Goal: Task Accomplishment & Management: Manage account settings

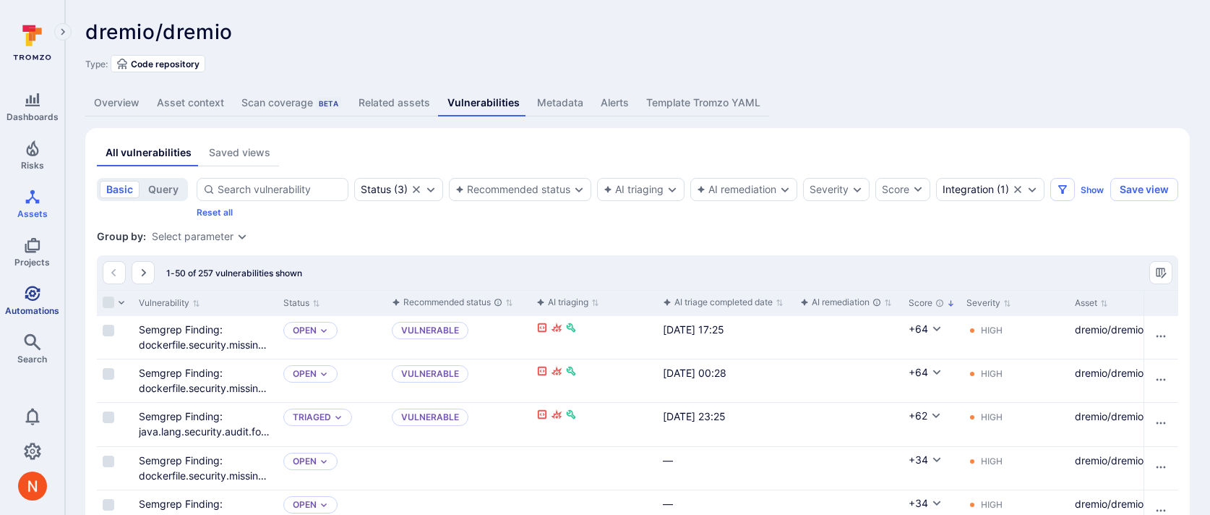
click at [43, 317] on link "Automations" at bounding box center [32, 300] width 64 height 43
click at [976, 186] on div "Integration" at bounding box center [968, 190] width 51 height 12
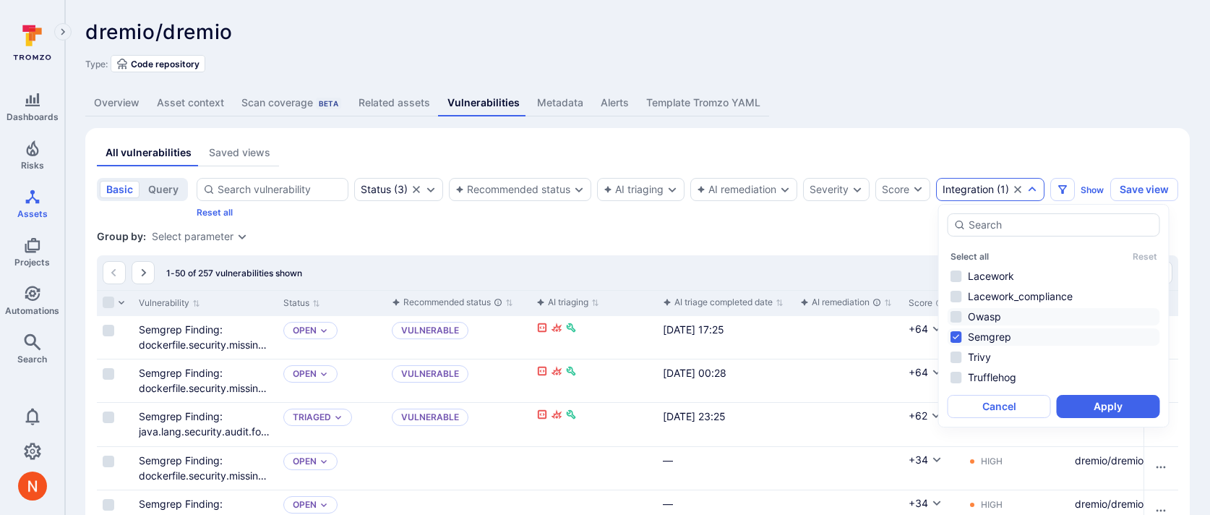
click at [982, 312] on li "Owasp" at bounding box center [1054, 316] width 213 height 17
click at [995, 329] on li "Semgrep" at bounding box center [1054, 336] width 213 height 17
click at [1090, 408] on button "Apply" at bounding box center [1108, 406] width 103 height 23
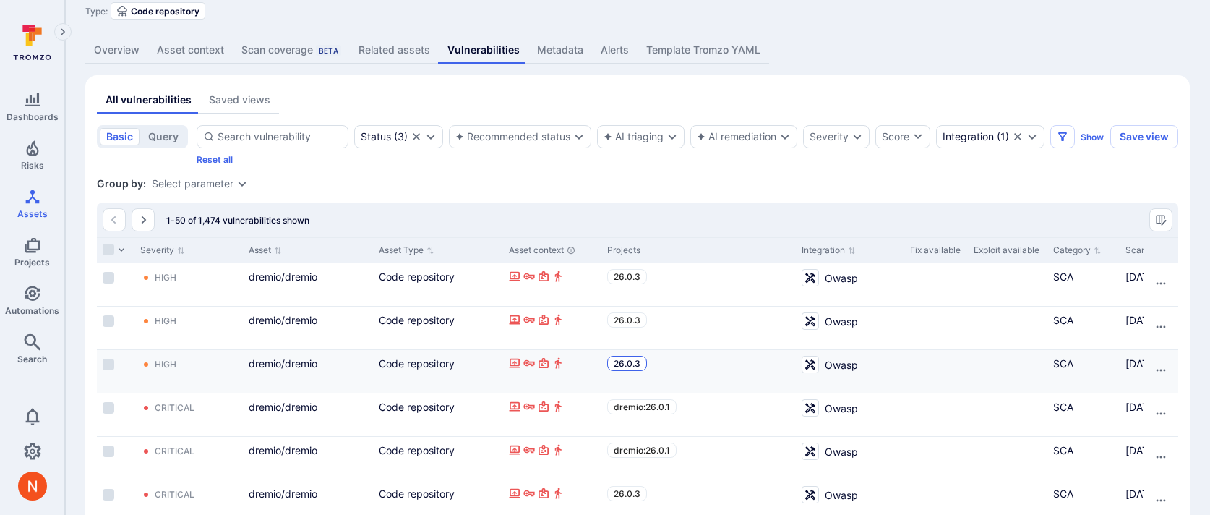
scroll to position [0, 977]
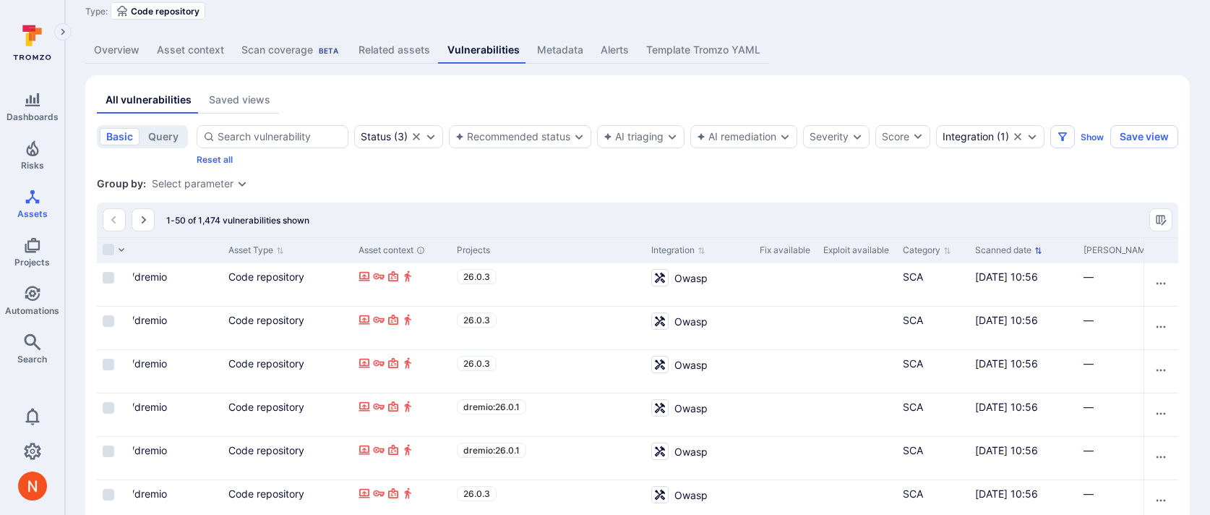
click at [1000, 244] on button "Scanned date" at bounding box center [1008, 250] width 67 height 12
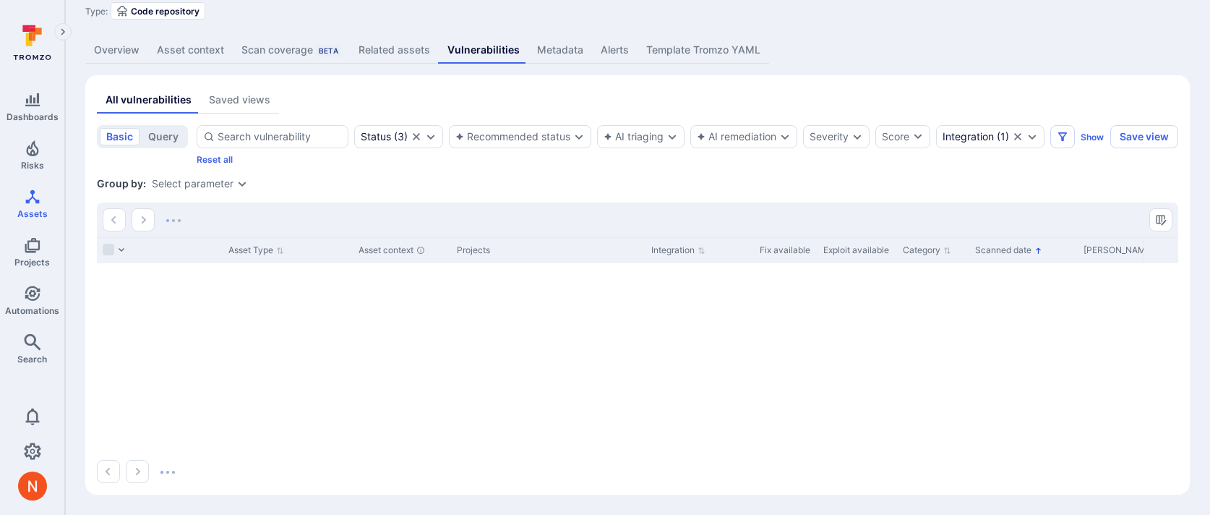
click at [1000, 249] on button "Scanned date" at bounding box center [1008, 250] width 67 height 12
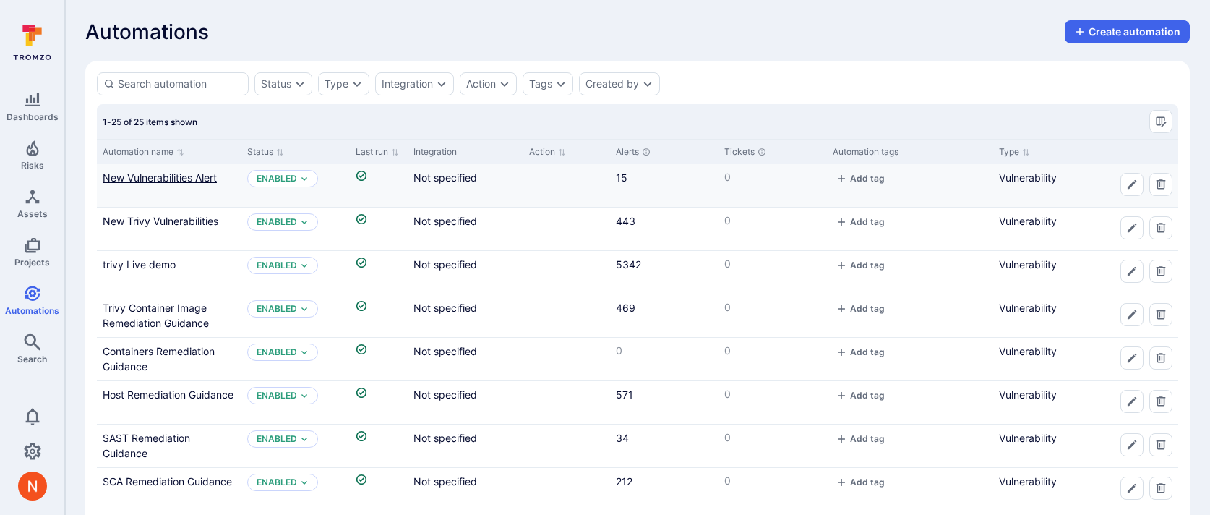
click at [180, 179] on link "New Vulnerabilities Alert" at bounding box center [160, 177] width 114 height 12
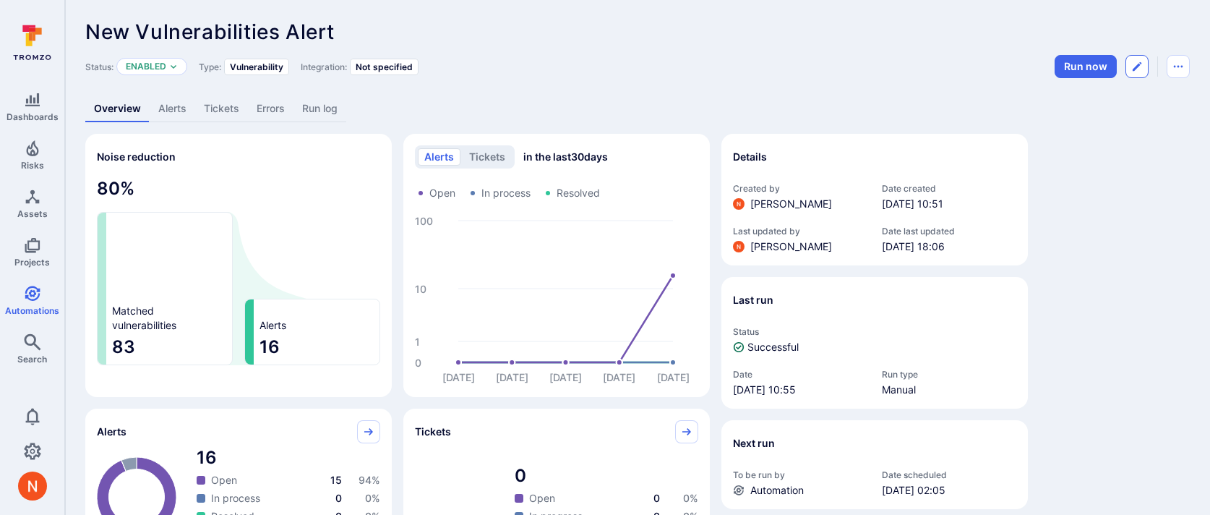
click at [1132, 65] on icon "Edit automation" at bounding box center [1137, 67] width 12 height 12
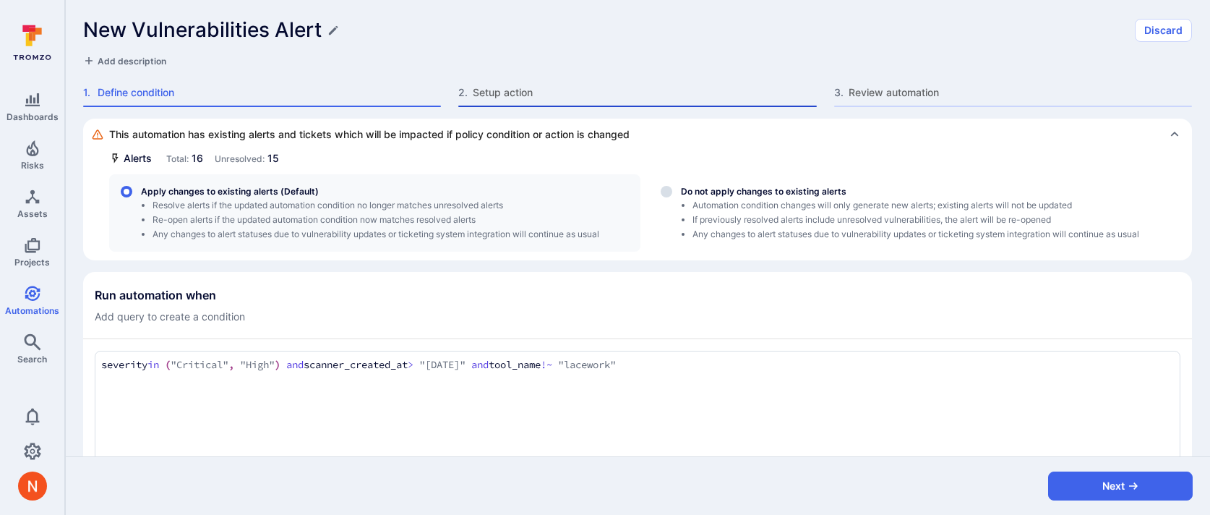
click at [524, 98] on span "Setup action" at bounding box center [644, 92] width 343 height 14
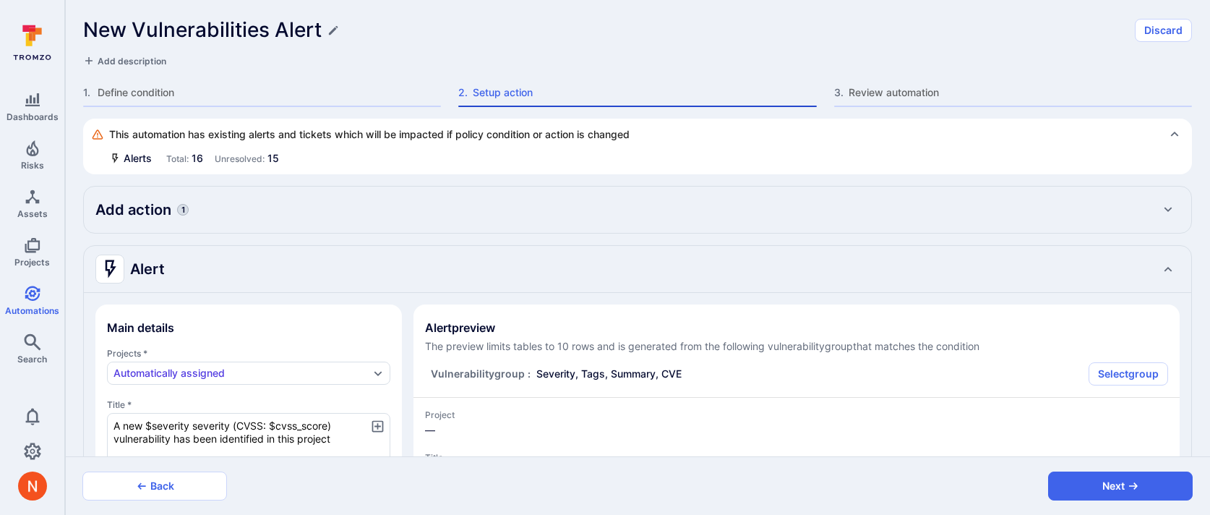
type textarea "x"
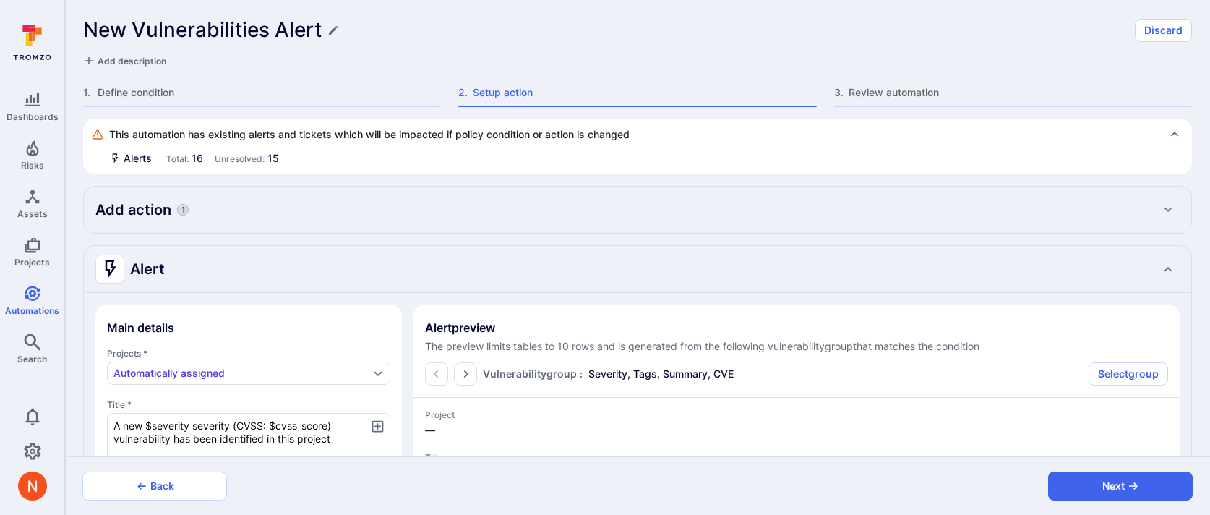
type textarea "x"
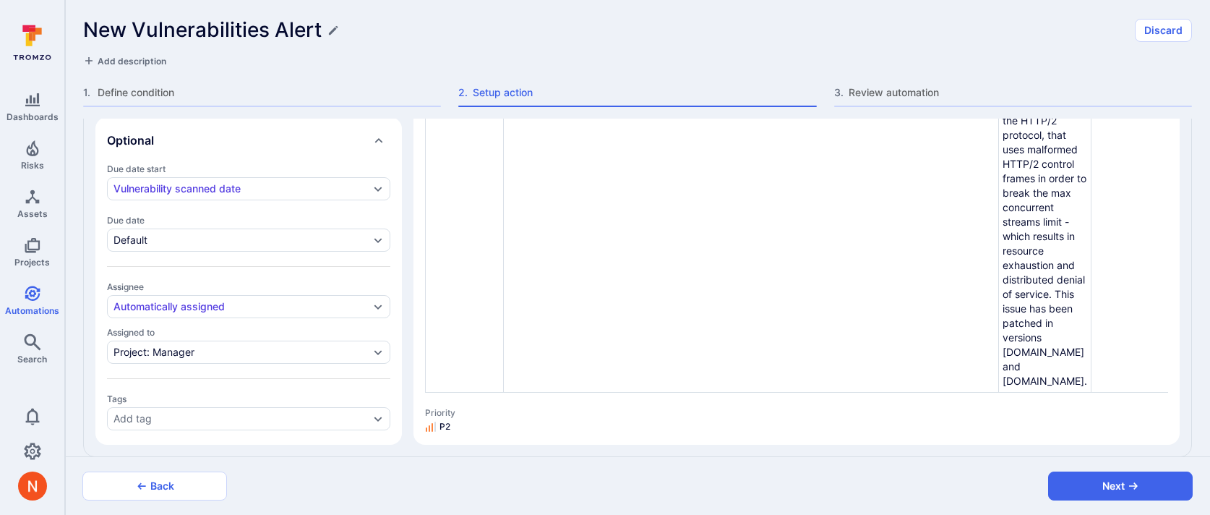
scroll to position [676, 0]
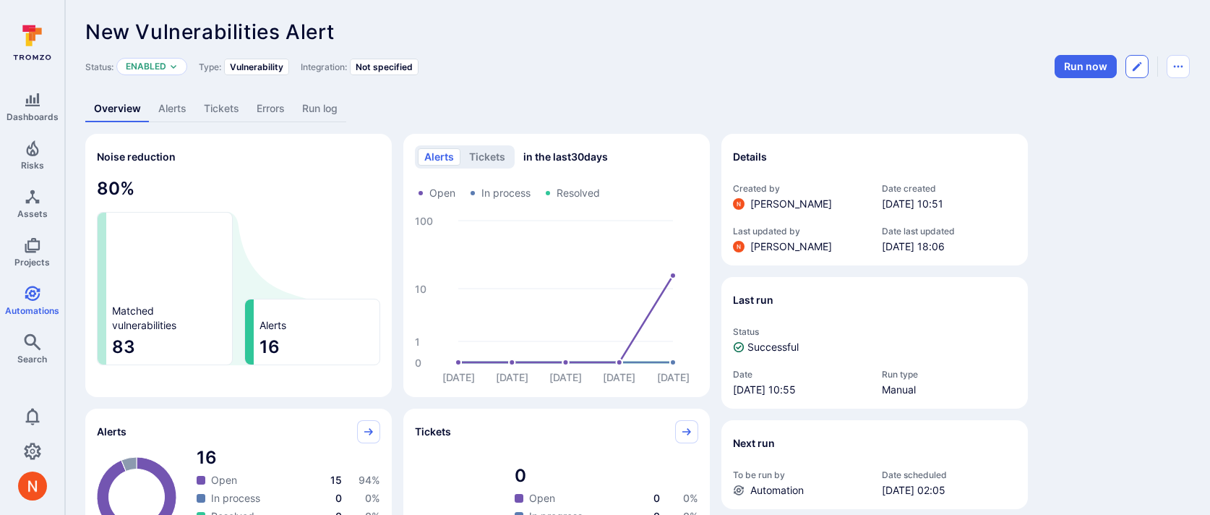
click at [1138, 74] on button "Edit automation" at bounding box center [1136, 66] width 23 height 23
